Goal: Information Seeking & Learning: Understand process/instructions

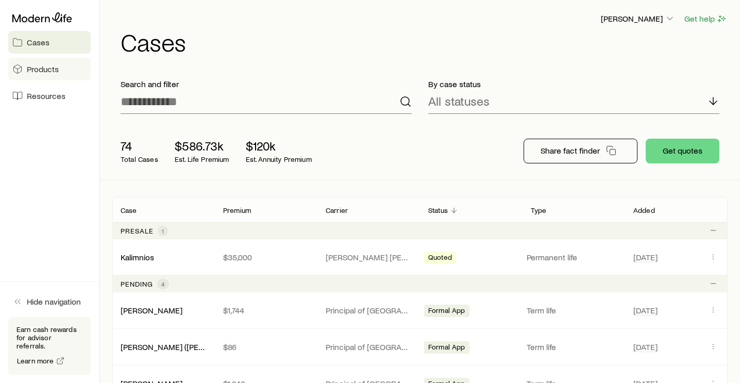
click at [45, 68] on span "Products" at bounding box center [43, 69] width 32 height 10
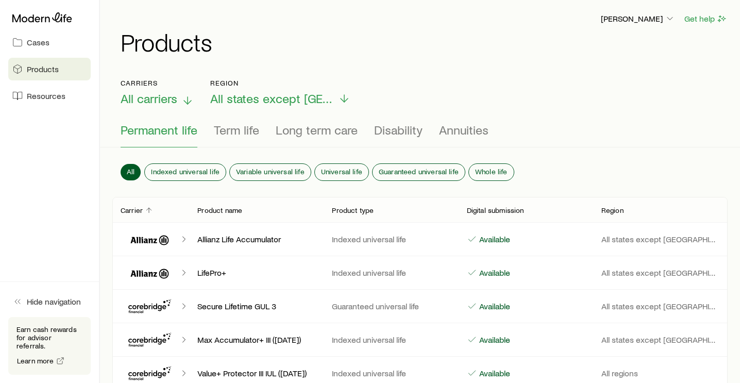
click at [146, 101] on span "All carriers" at bounding box center [149, 98] width 57 height 14
click at [321, 43] on h1 "Products" at bounding box center [424, 41] width 607 height 25
click at [245, 131] on span "Term life" at bounding box center [236, 130] width 45 height 14
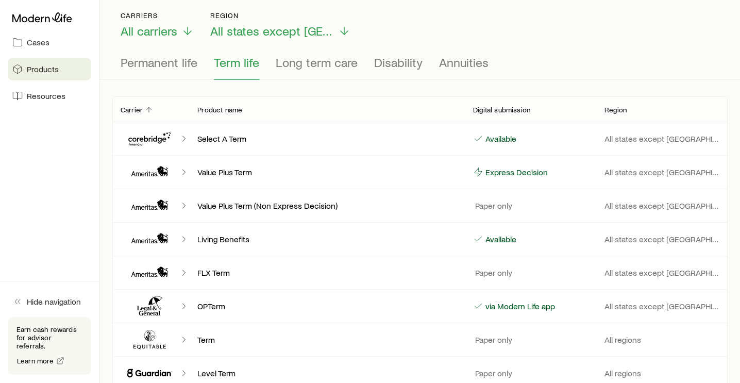
scroll to position [72, 0]
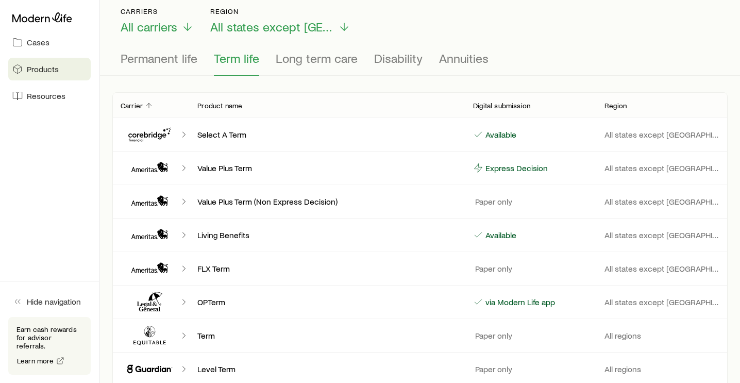
click at [230, 124] on div "Select A Term Available All states except NY" at bounding box center [419, 134] width 615 height 33
click at [498, 137] on p "Available" at bounding box center [499, 134] width 33 height 10
click at [645, 138] on p "All states except NY" at bounding box center [661, 134] width 115 height 10
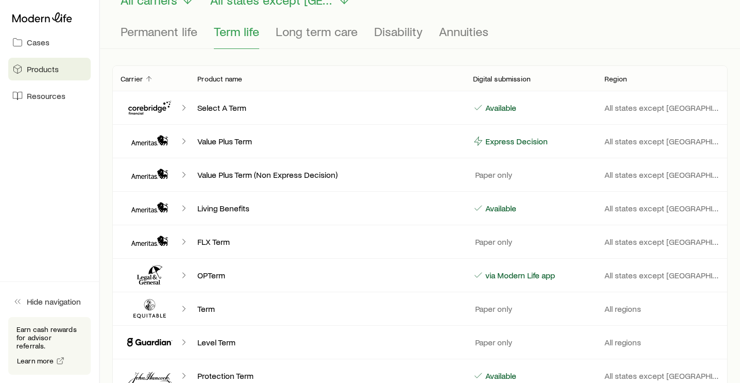
scroll to position [0, 0]
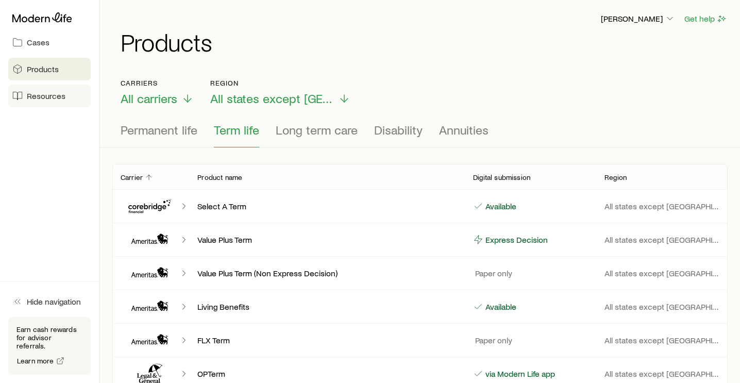
click at [31, 92] on span "Resources" at bounding box center [46, 96] width 39 height 10
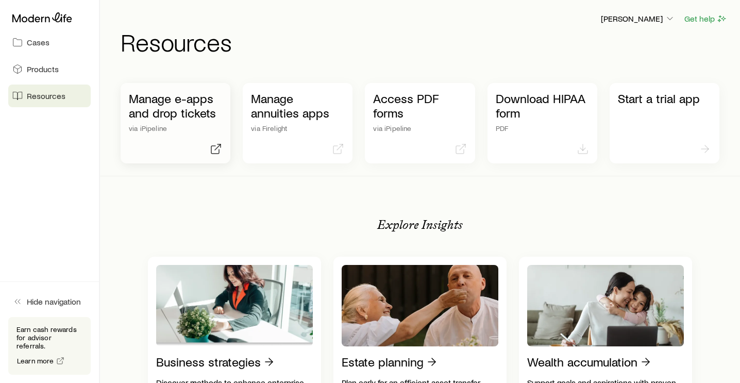
click at [181, 98] on p "Manage e-apps and drop tickets" at bounding box center [175, 105] width 93 height 29
click at [184, 109] on p "Manage e-apps and drop tickets" at bounding box center [175, 105] width 93 height 29
click at [171, 102] on p "Manage e-apps and drop tickets" at bounding box center [175, 105] width 93 height 29
click at [186, 105] on p "Manage e-apps and drop tickets" at bounding box center [175, 105] width 93 height 29
click at [159, 123] on div "Manage e-apps and drop tickets via iPipeline" at bounding box center [175, 111] width 93 height 41
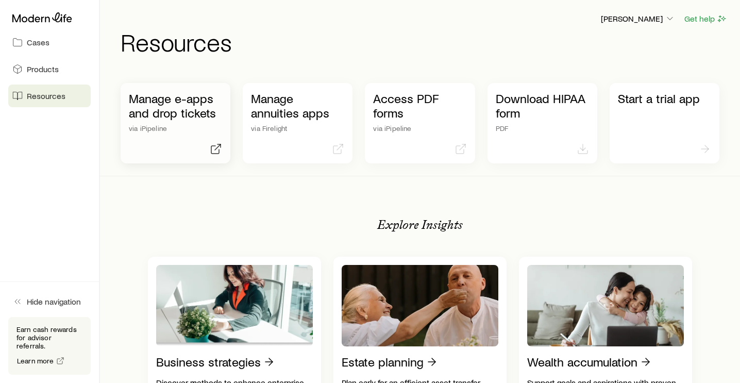
click at [188, 112] on p "Manage e-apps and drop tickets" at bounding box center [175, 105] width 93 height 29
